Goal: Navigation & Orientation: Find specific page/section

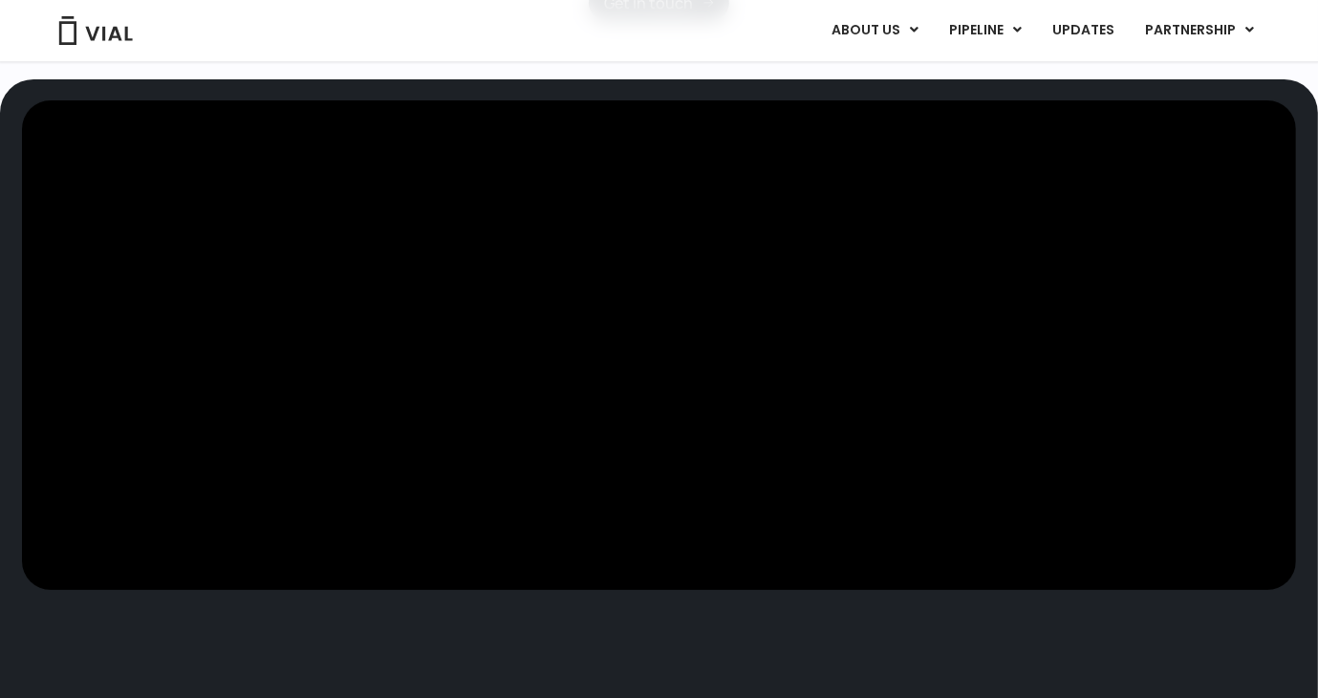
scroll to position [860, 0]
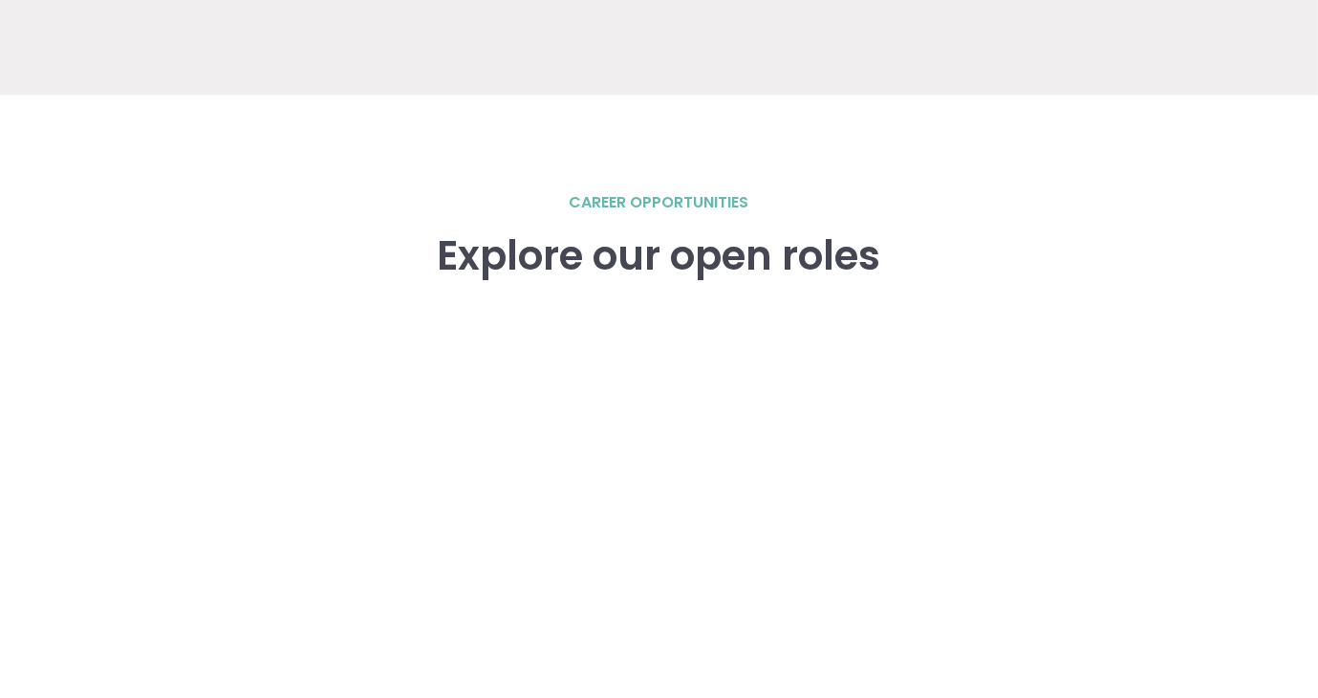
scroll to position [2740, 0]
